Goal: Task Accomplishment & Management: Manage account settings

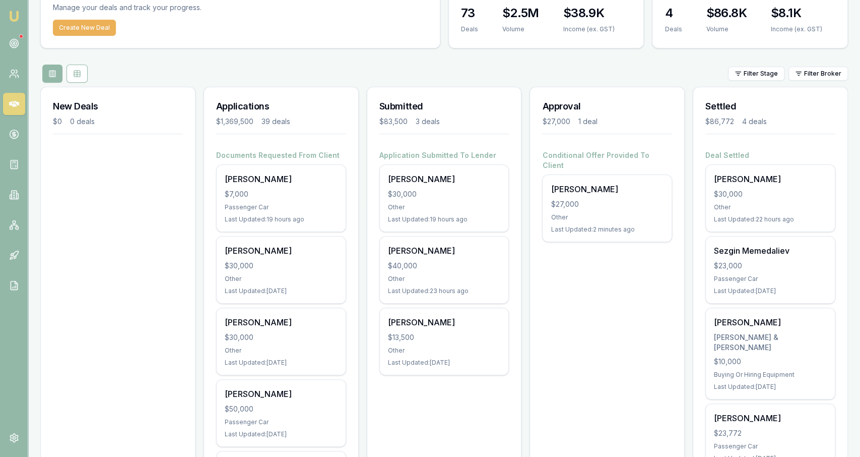
scroll to position [56, 0]
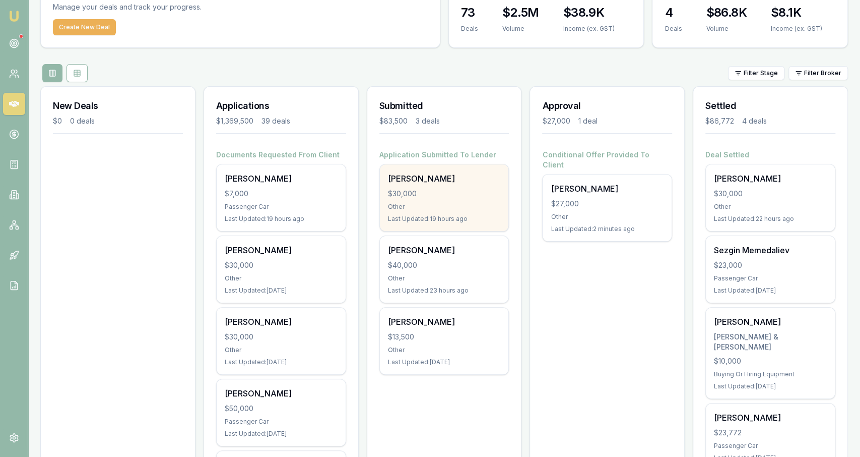
click at [444, 198] on div "$30,000" at bounding box center [444, 194] width 113 height 10
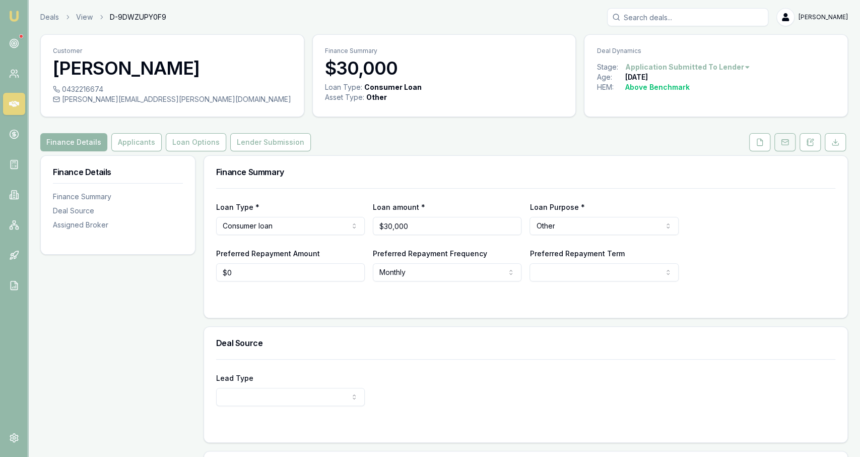
click at [782, 146] on button at bounding box center [785, 142] width 21 height 18
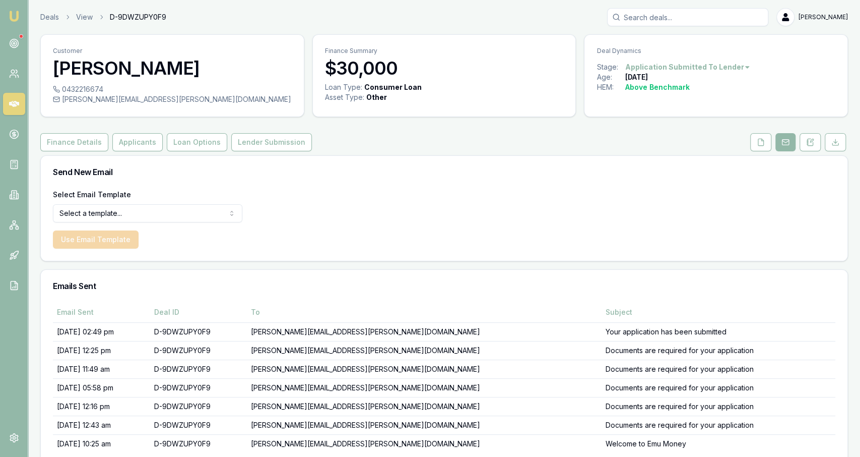
click at [750, 149] on link at bounding box center [760, 142] width 25 height 18
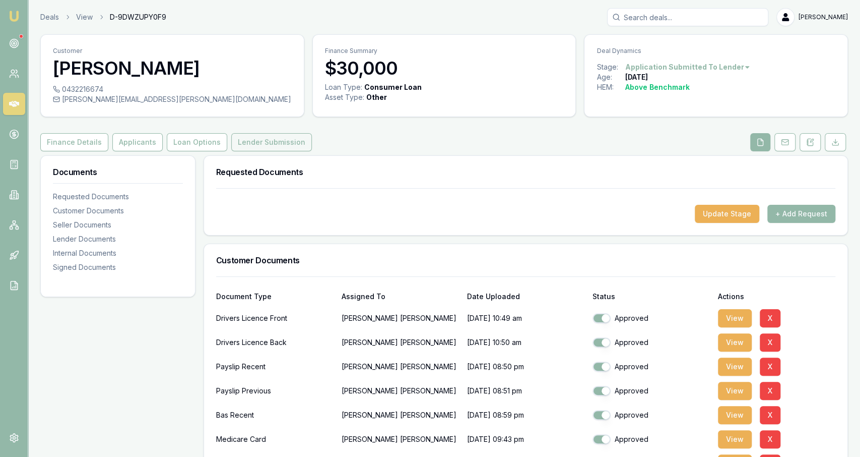
click at [284, 146] on button "Lender Submission" at bounding box center [271, 142] width 81 height 18
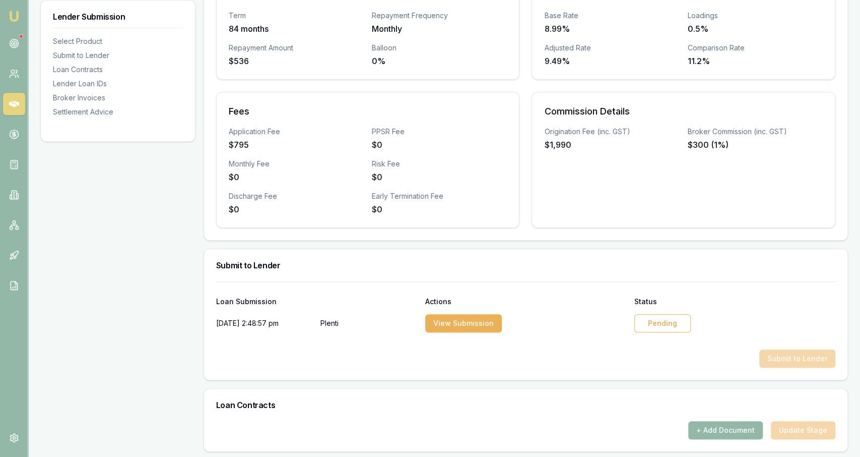
scroll to position [324, 0]
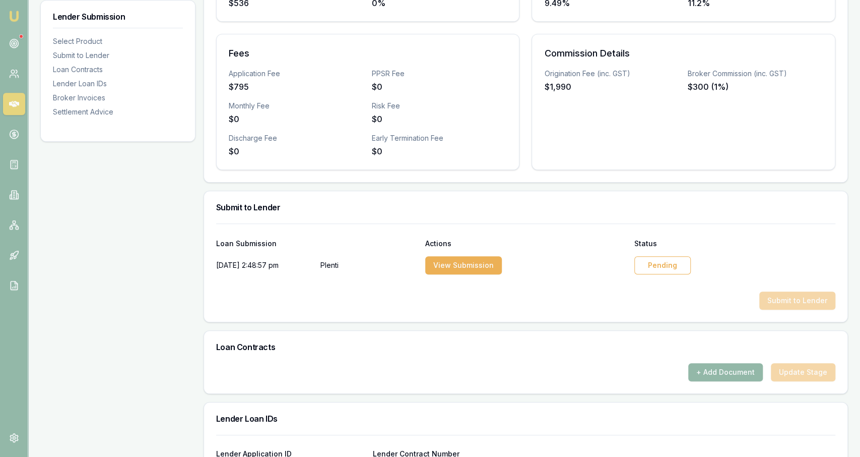
click at [652, 269] on div "Pending" at bounding box center [663, 265] width 56 height 18
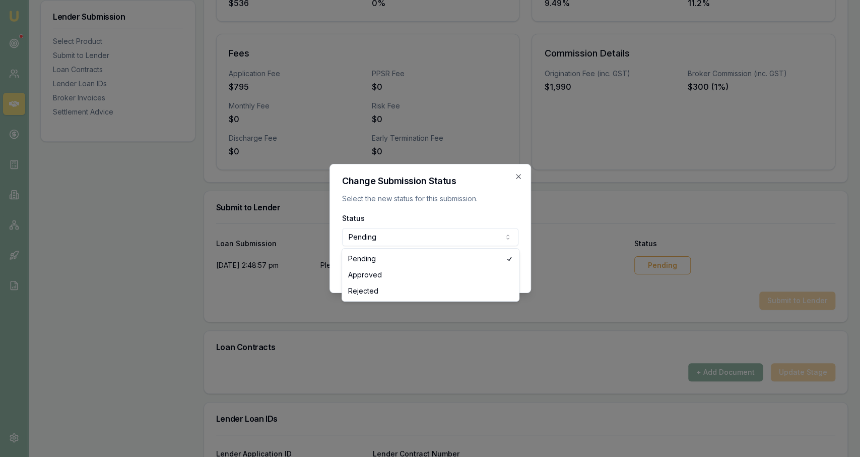
select select "APPROVED"
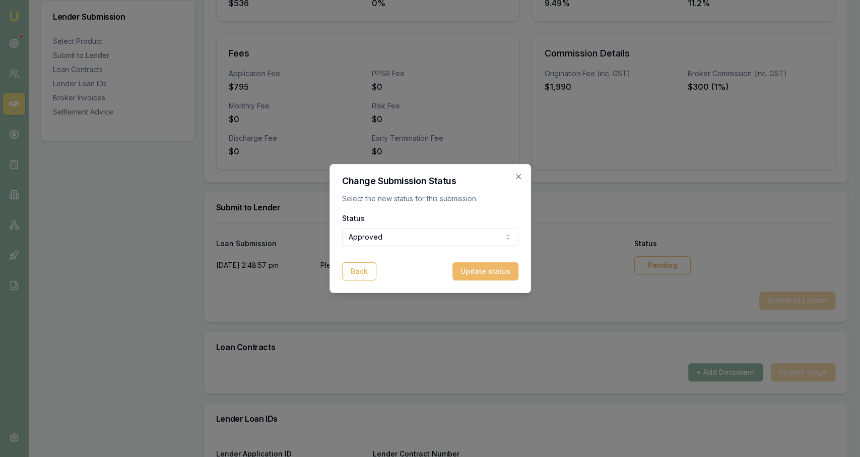
click at [478, 275] on button "Update status" at bounding box center [486, 271] width 66 height 18
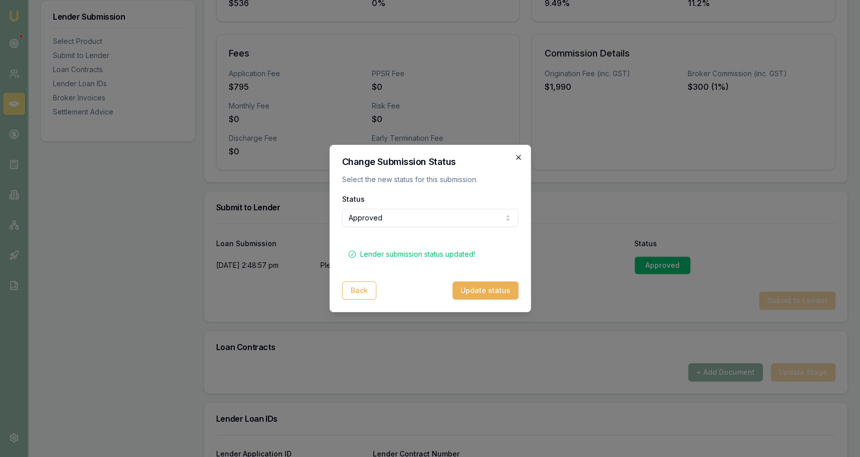
click at [519, 158] on icon "button" at bounding box center [518, 157] width 5 height 5
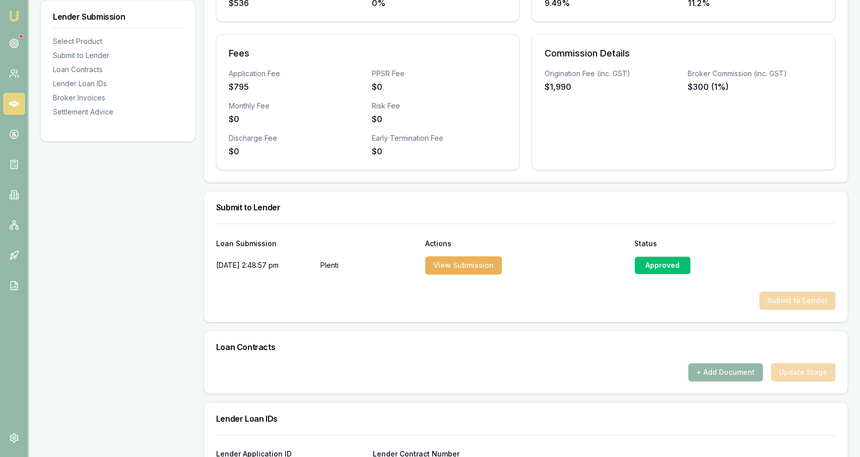
scroll to position [0, 0]
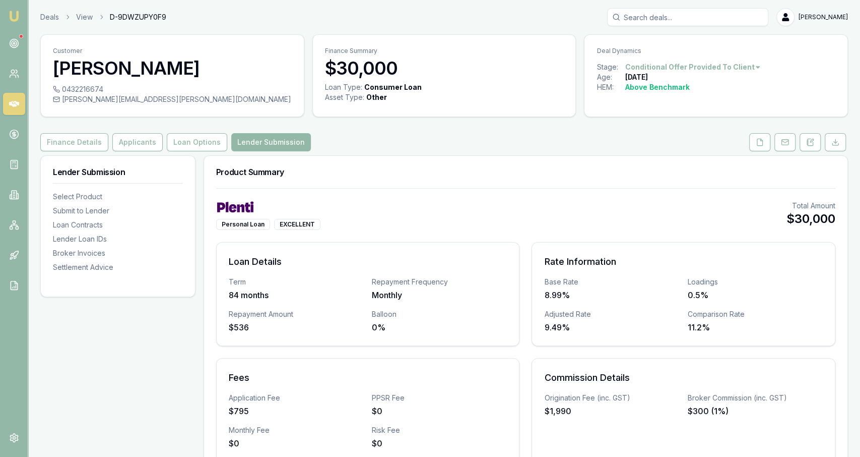
click at [43, 11] on div "Deals View D-9DWZUPY0F9 Jackson Fanfulla" at bounding box center [444, 17] width 808 height 18
click at [46, 17] on link "Deals" at bounding box center [49, 17] width 19 height 10
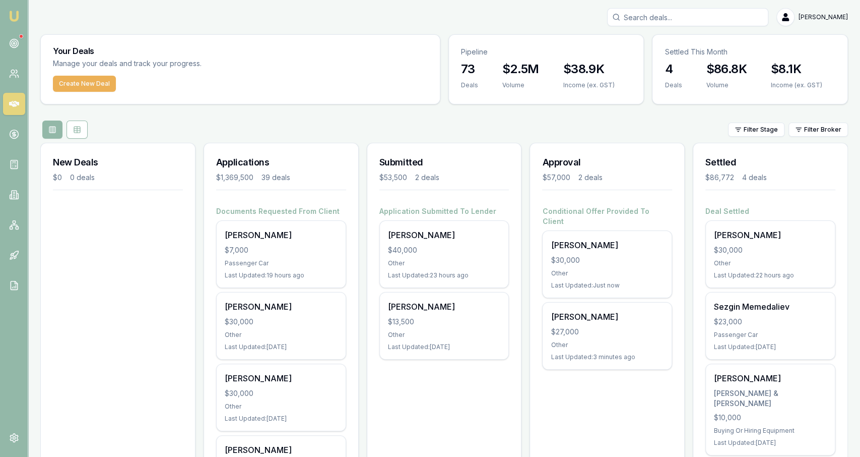
click at [397, 174] on div "$53,500" at bounding box center [394, 177] width 28 height 10
click at [11, 41] on circle at bounding box center [14, 43] width 9 height 9
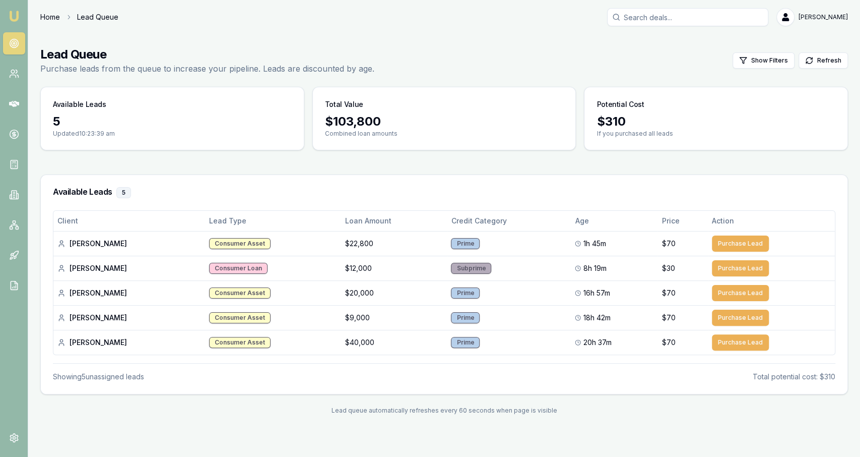
click at [54, 16] on link "Home" at bounding box center [50, 17] width 20 height 10
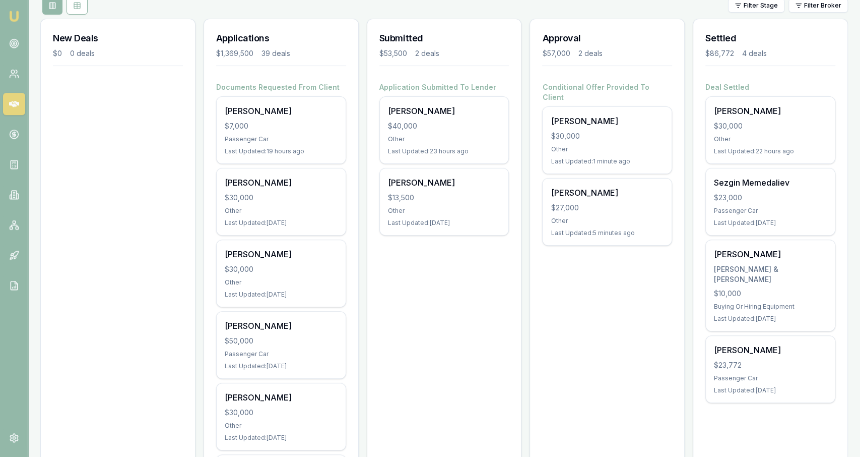
scroll to position [142, 0]
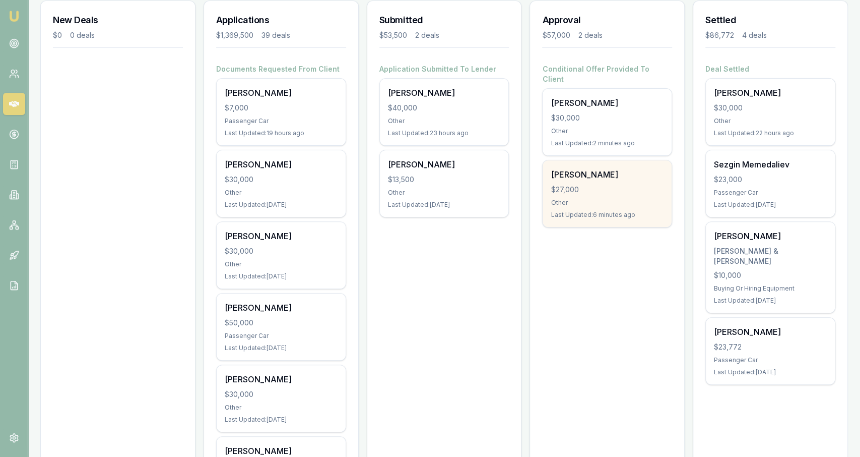
click at [580, 199] on div "Other" at bounding box center [607, 203] width 113 height 8
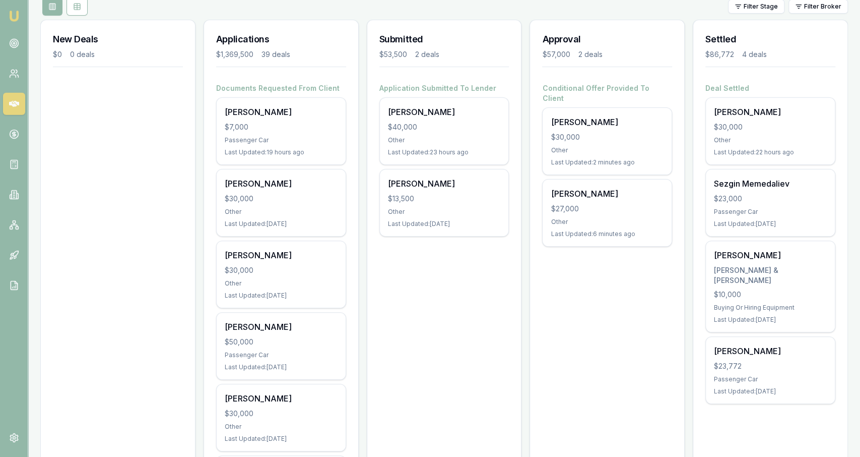
scroll to position [122, 0]
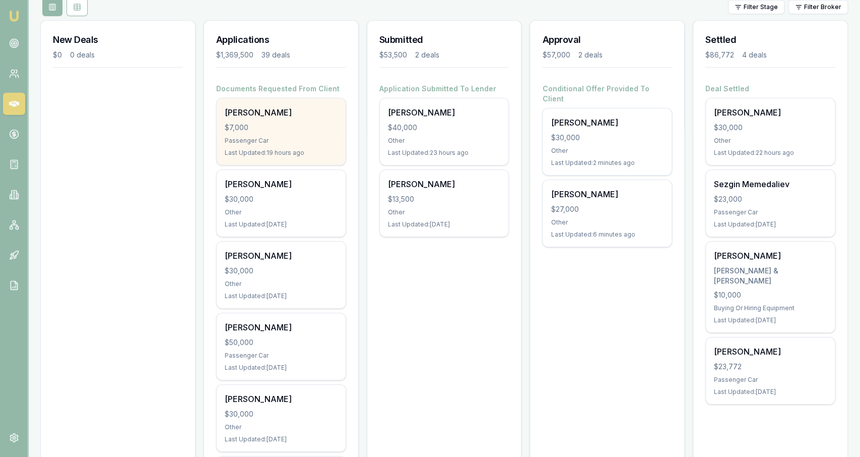
click at [288, 100] on div "Kristy Fawcett $7,000 Passenger Car Last Updated: 19 hours ago" at bounding box center [281, 131] width 129 height 67
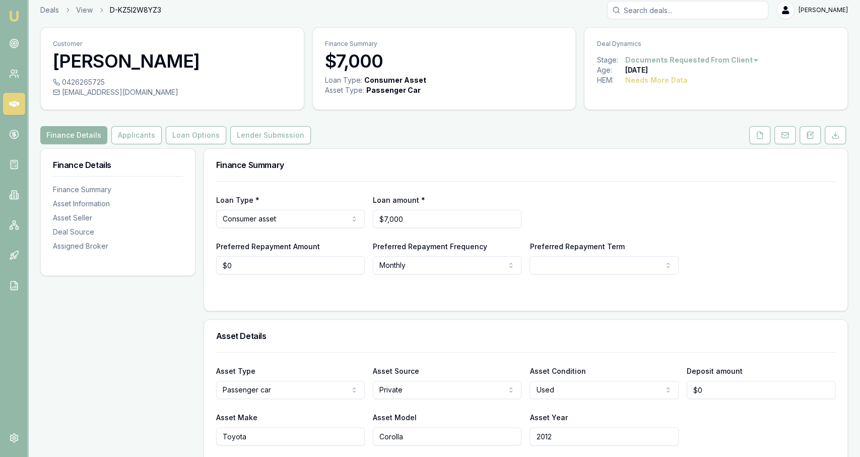
scroll to position [8, 0]
click at [762, 140] on button at bounding box center [759, 134] width 21 height 18
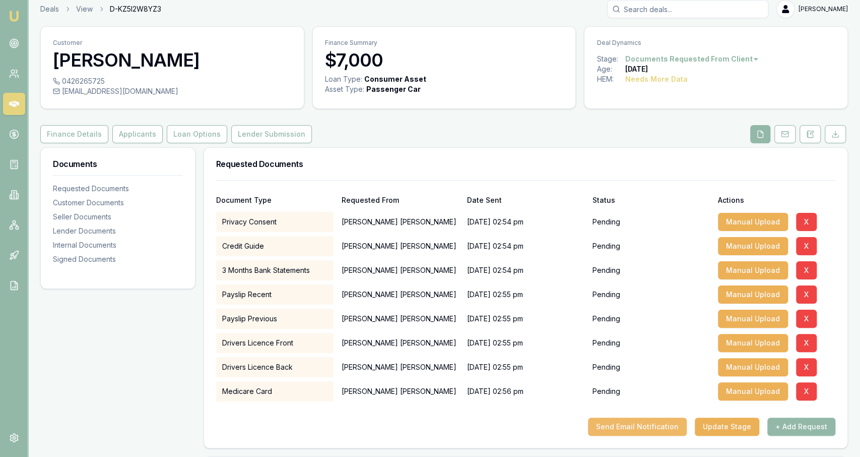
click at [683, 427] on button "Send Email Notification" at bounding box center [637, 426] width 99 height 18
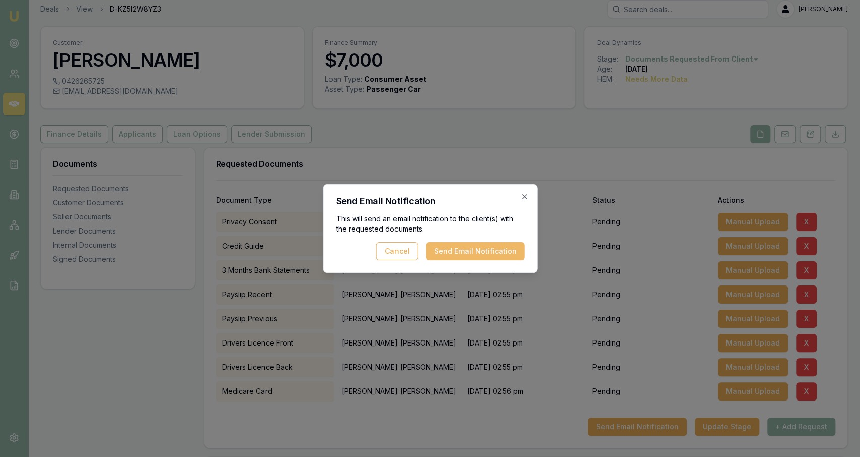
click at [506, 254] on button "Send Email Notification" at bounding box center [475, 251] width 99 height 18
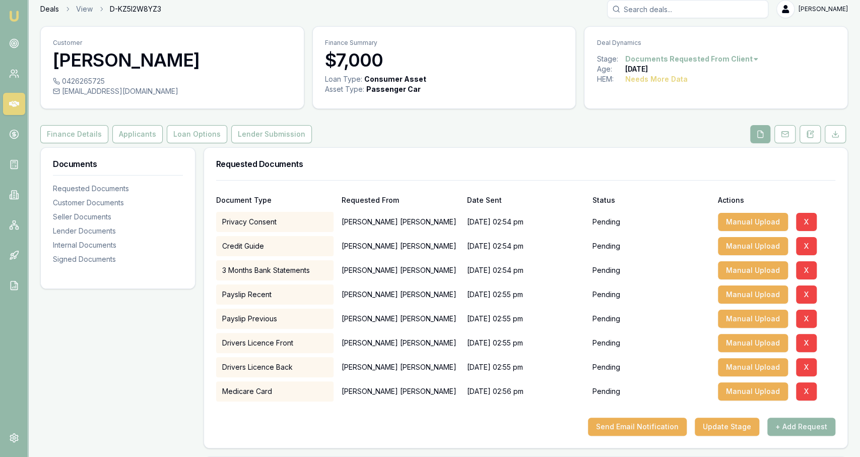
click at [50, 4] on link "Deals" at bounding box center [49, 9] width 19 height 10
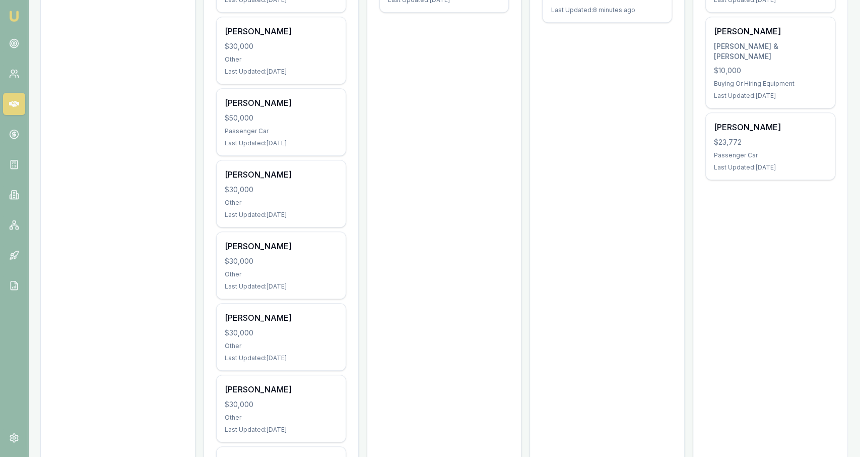
scroll to position [439, 0]
